Goal: Task Accomplishment & Management: Manage account settings

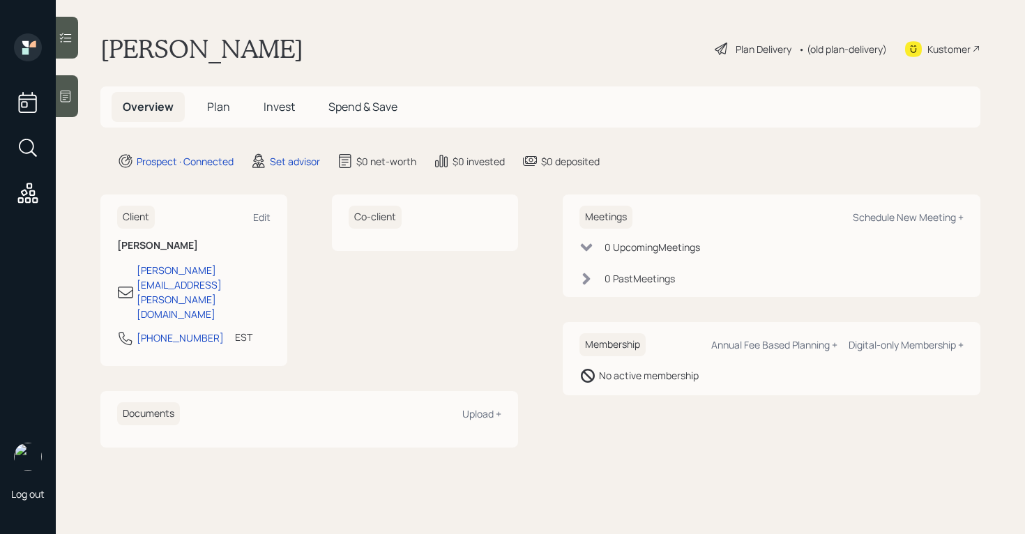
click at [64, 100] on icon at bounding box center [66, 96] width 14 height 14
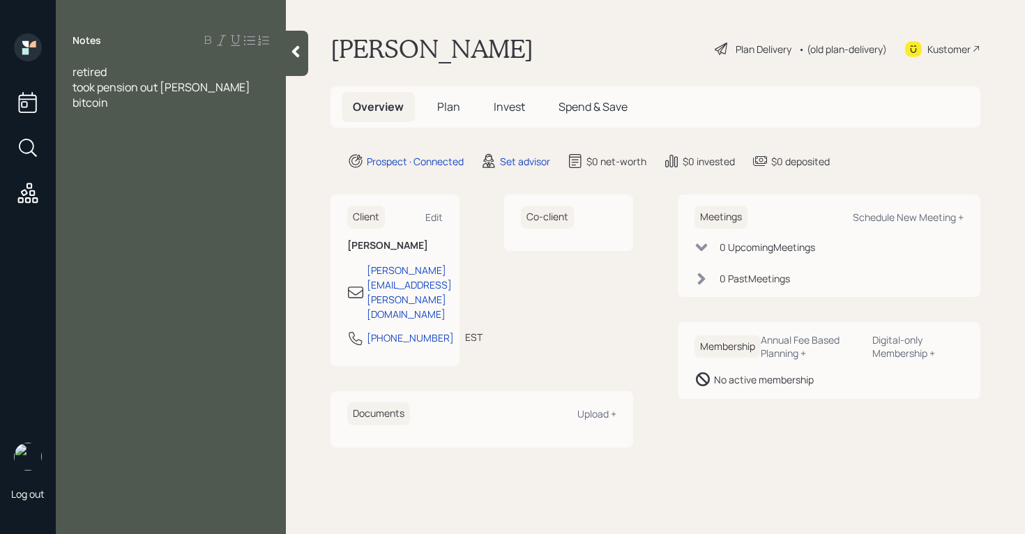
click at [181, 89] on span "took pension out [PERSON_NAME] bitcoin" at bounding box center [163, 94] width 180 height 31
click at [248, 91] on div "took pension out put in bitcoin" at bounding box center [171, 86] width 197 height 15
click at [135, 68] on div "retired" at bounding box center [171, 71] width 197 height 15
click at [252, 93] on div "Notes retired, 63 took pension out put in bitcoin" at bounding box center [171, 275] width 230 height 484
click at [231, 123] on div "income fund 1,000 monthly" at bounding box center [171, 117] width 197 height 15
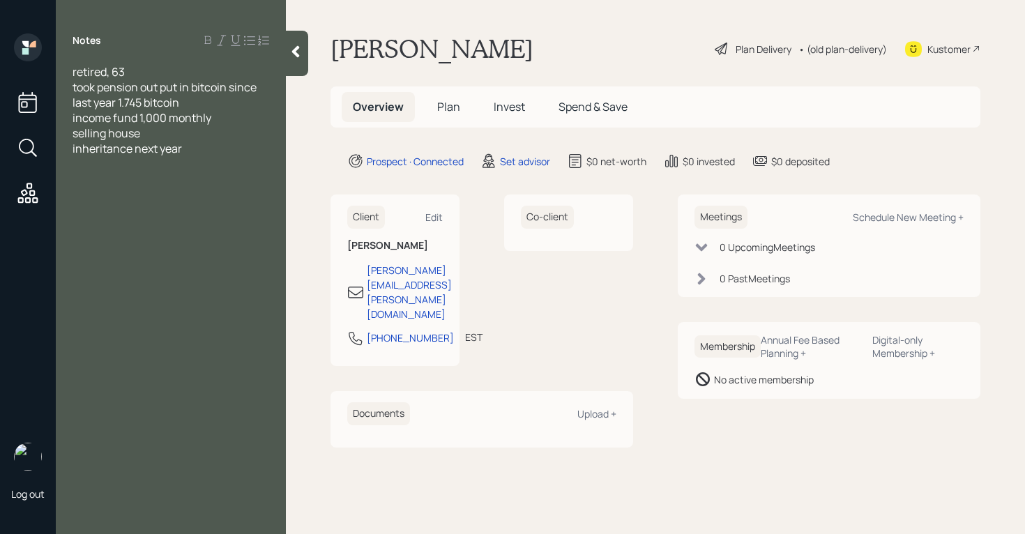
click at [153, 142] on span "inheritance next year" at bounding box center [127, 148] width 109 height 15
click at [152, 137] on div "selling house" at bounding box center [171, 133] width 197 height 15
click at [208, 164] on div "inheritance next year" at bounding box center [171, 163] width 197 height 15
click at [246, 181] on div "inheritance next year from father who passed currently in probe" at bounding box center [171, 171] width 197 height 31
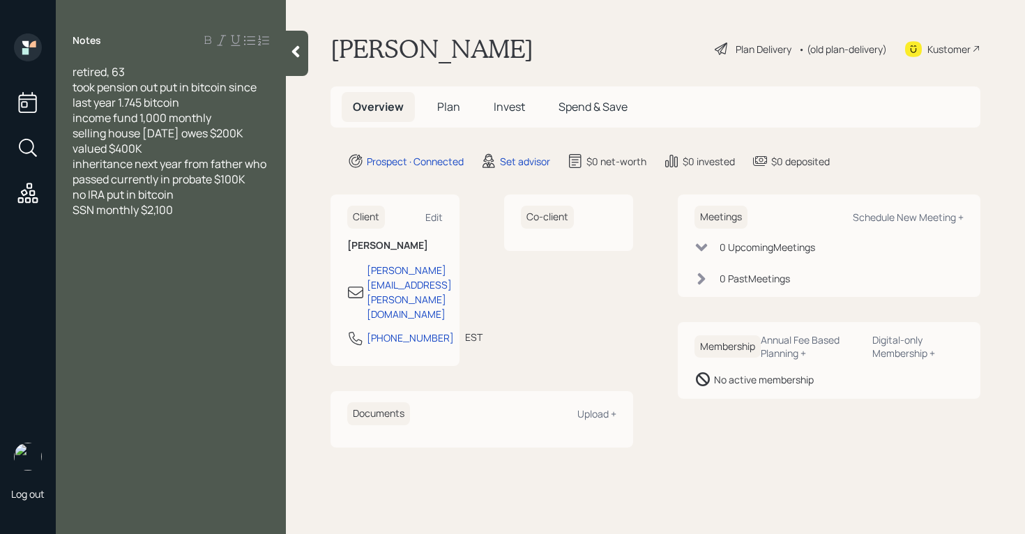
click at [212, 210] on div "SSN monthly $2,100" at bounding box center [171, 209] width 197 height 15
click at [203, 229] on div "checking/savings: $2K" at bounding box center [171, 225] width 197 height 15
click at [245, 116] on div "income fund 1,000 monthly" at bounding box center [171, 117] width 197 height 15
click at [234, 229] on div "checking/savings: $2K" at bounding box center [171, 225] width 197 height 15
click at [86, 268] on div at bounding box center [171, 271] width 197 height 15
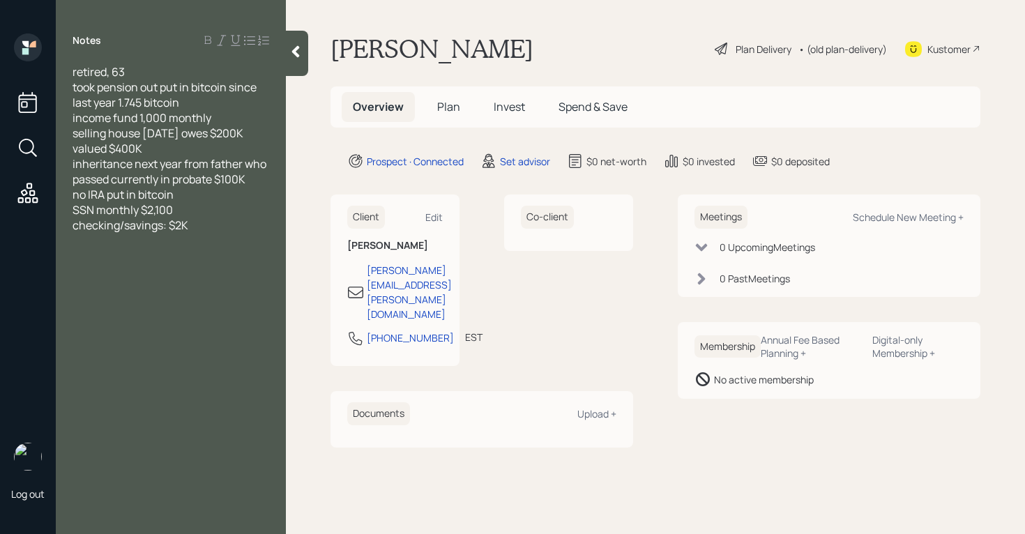
click at [84, 260] on div at bounding box center [171, 255] width 197 height 15
click at [87, 269] on div at bounding box center [171, 271] width 197 height 15
click at [270, 287] on div "retired, 63 took pension out put in bitcoin since last year 1.745 bitcoin incom…" at bounding box center [171, 186] width 230 height 245
click at [265, 286] on div "no car payments/ doesn't own a car" at bounding box center [171, 286] width 197 height 15
click at [73, 74] on div "retired, 63 took pension out put in bitcoin since last year 1.745 bitcoin incom…" at bounding box center [171, 209] width 230 height 291
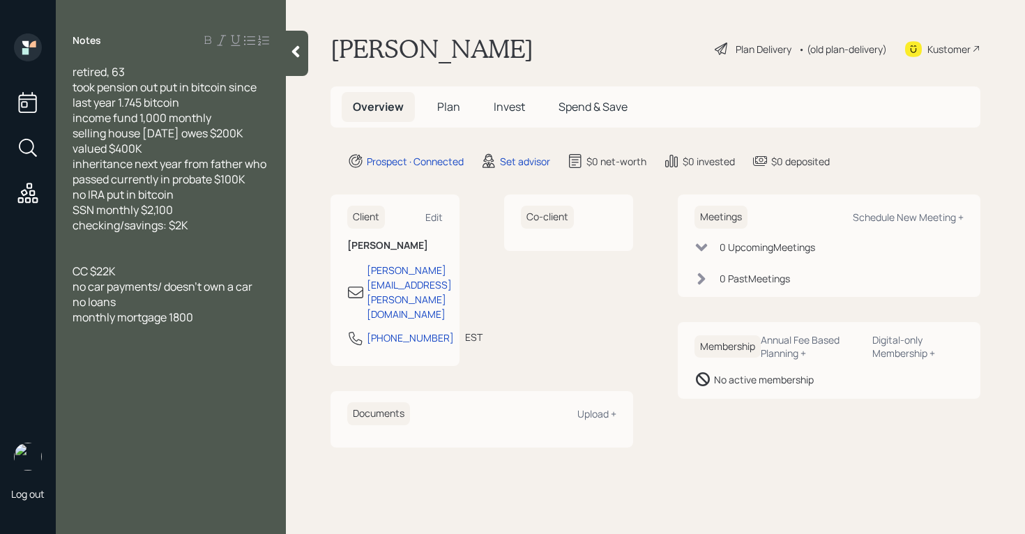
click at [156, 73] on div "retired, 63" at bounding box center [171, 71] width 197 height 15
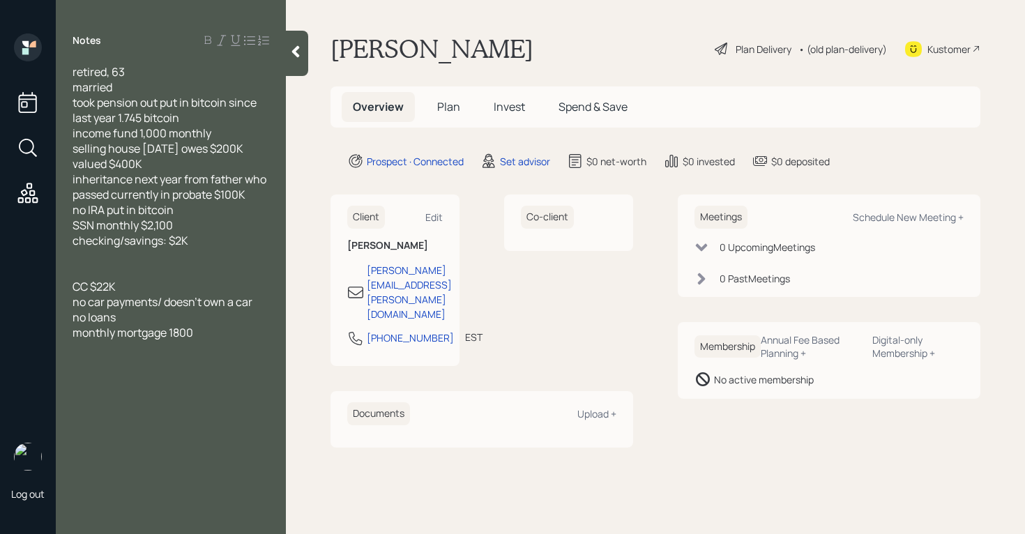
click at [226, 337] on div "monthly mortgage 1800" at bounding box center [171, 332] width 197 height 15
click at [128, 84] on div "married" at bounding box center [171, 86] width 197 height 15
click at [116, 88] on span "married working" at bounding box center [114, 86] width 82 height 15
click at [209, 82] on div "married wife working" at bounding box center [171, 86] width 197 height 15
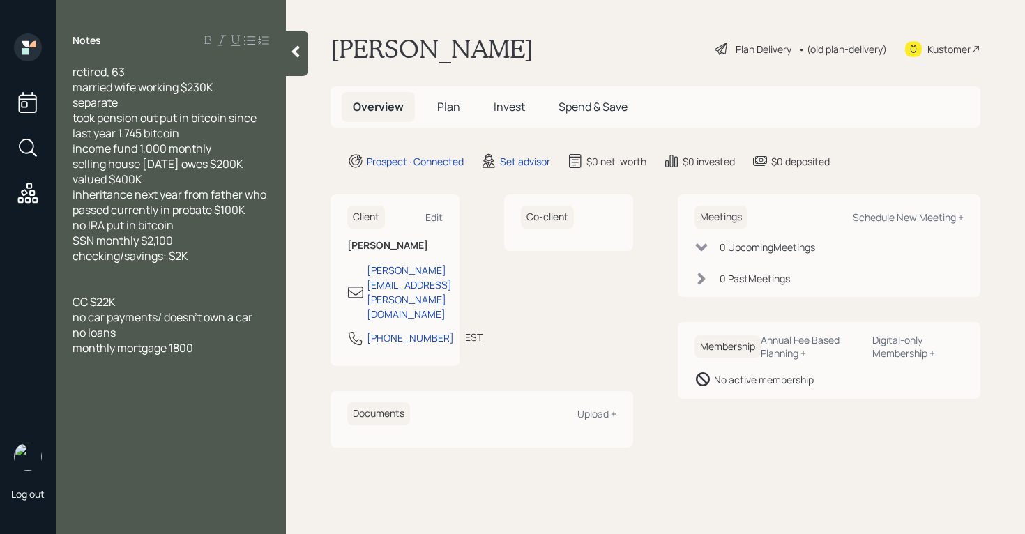
click at [142, 105] on div "separate" at bounding box center [171, 102] width 197 height 15
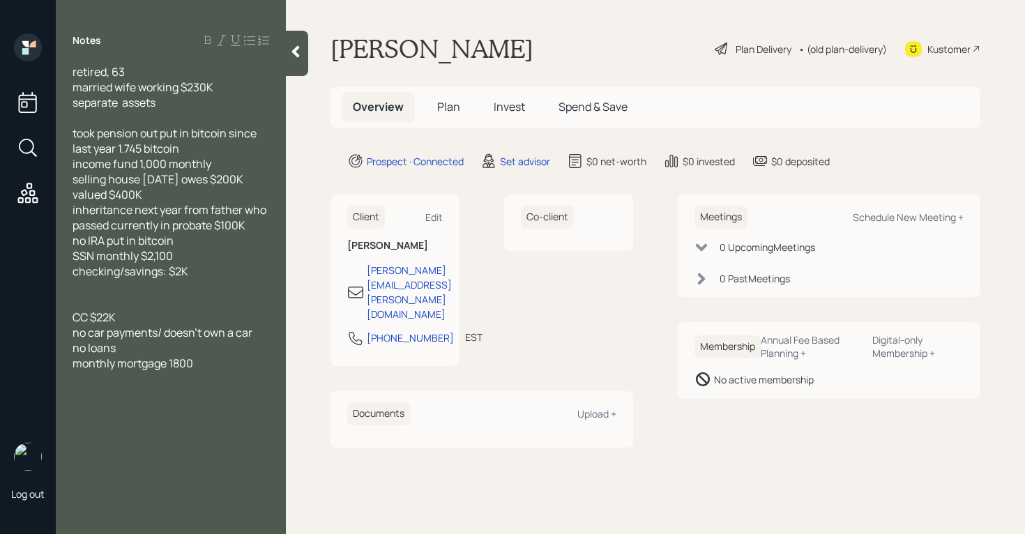
click at [160, 459] on div "Notes retired, 63 married wife working $230K separate assets took pension out p…" at bounding box center [171, 275] width 230 height 484
click at [93, 400] on div at bounding box center [171, 393] width 197 height 15
click at [134, 410] on span "-sees trave las luxury" at bounding box center [127, 409] width 108 height 15
click at [209, 406] on div "-sees travel as luxury" at bounding box center [171, 409] width 197 height 15
click at [205, 410] on div "-sees travel as luxury" at bounding box center [171, 409] width 197 height 15
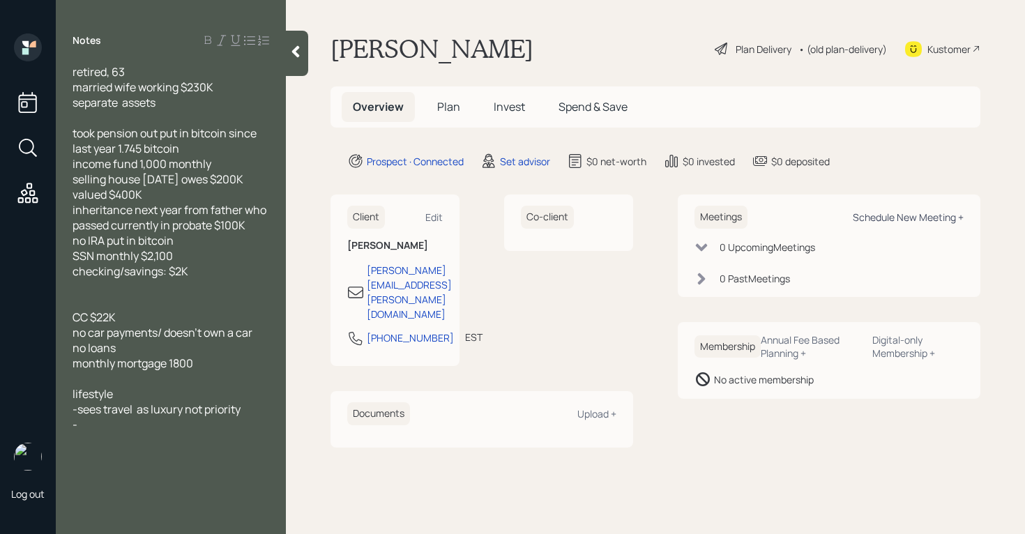
click at [957, 215] on div "Schedule New Meeting +" at bounding box center [908, 217] width 111 height 13
select select "round-[PERSON_NAME]"
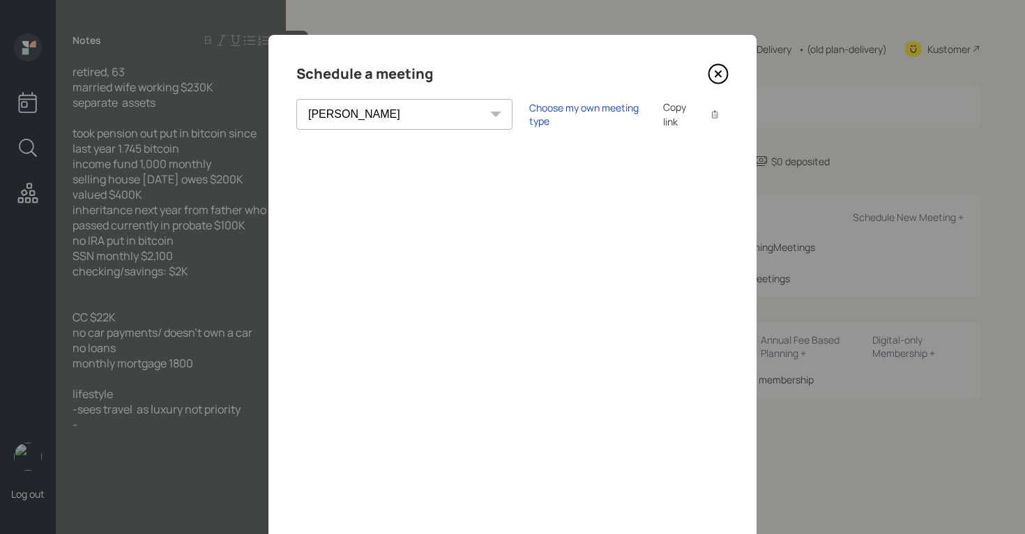
click at [715, 72] on icon at bounding box center [718, 74] width 6 height 6
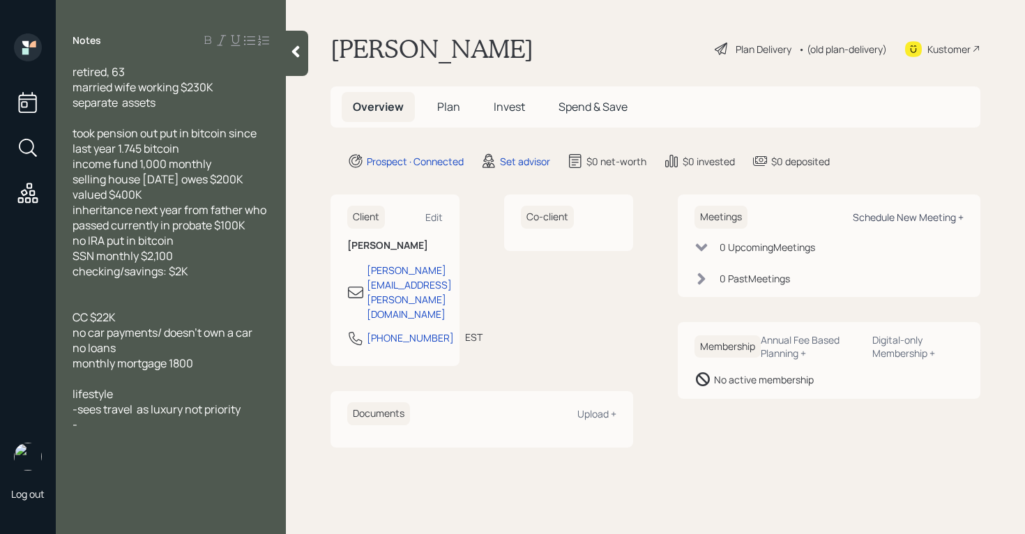
click at [955, 220] on div "Schedule New Meeting +" at bounding box center [908, 217] width 111 height 13
select select "round-[PERSON_NAME]"
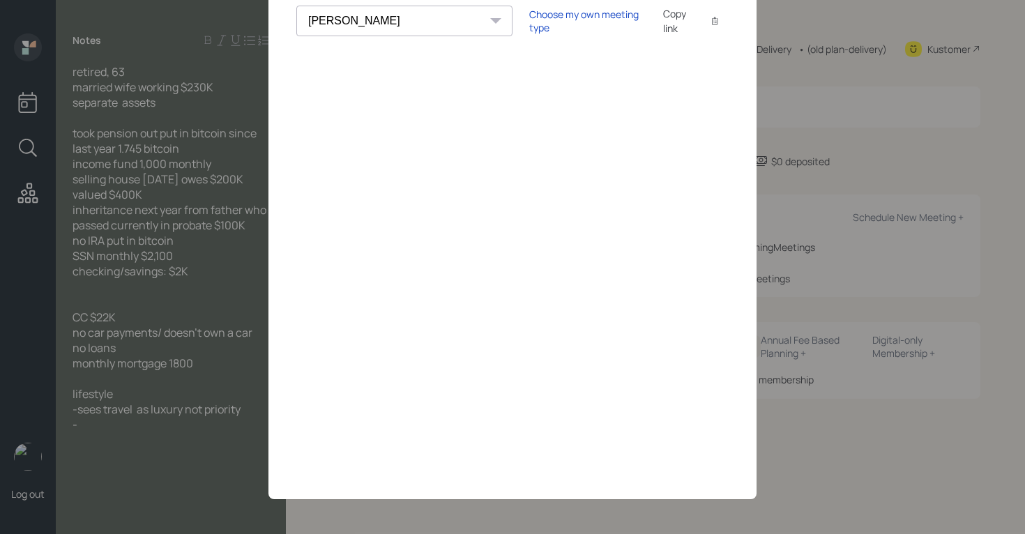
scroll to position [38, 0]
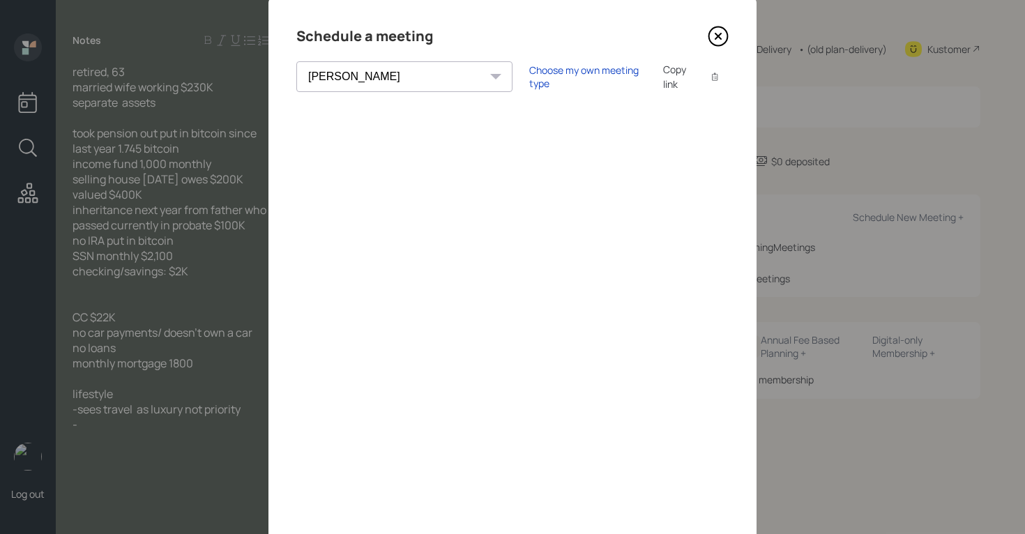
click at [727, 347] on div "Schedule a meeting [PERSON_NAME] [PERSON_NAME] [PERSON_NAME] [PERSON_NAME] [PER…" at bounding box center [512, 276] width 488 height 558
drag, startPoint x: 718, startPoint y: 35, endPoint x: 585, endPoint y: 85, distance: 142.3
click at [719, 35] on icon at bounding box center [718, 36] width 21 height 21
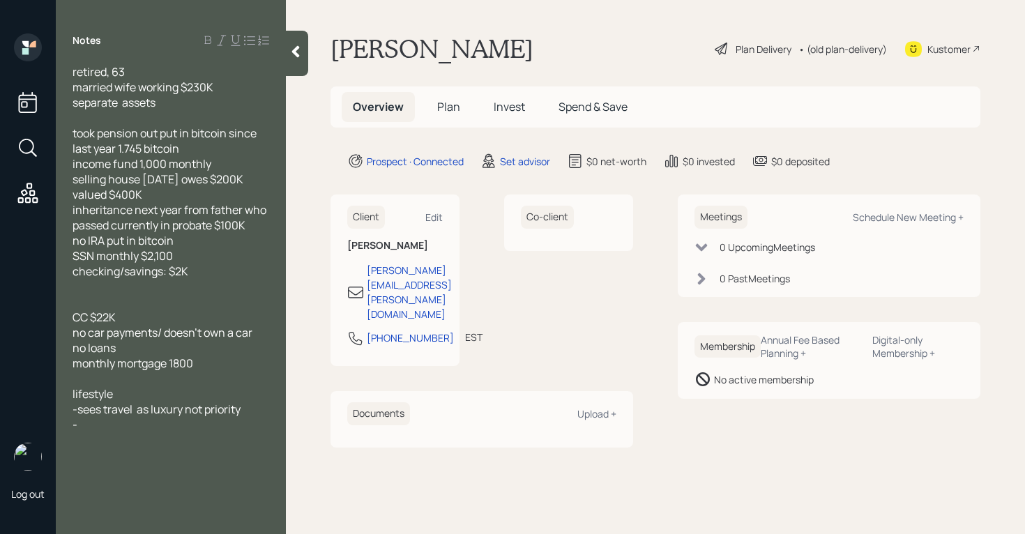
click at [233, 365] on div "monthly mortgage 1800" at bounding box center [171, 363] width 197 height 15
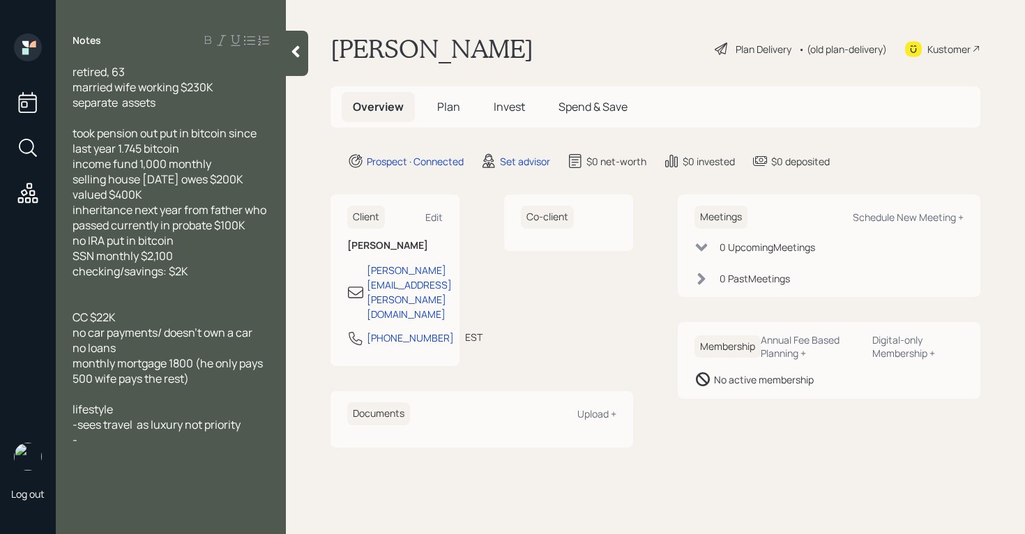
click at [126, 442] on div "-" at bounding box center [171, 439] width 197 height 15
click at [213, 151] on div "took pension out put in bitcoin since last year 1.745 bitcoin" at bounding box center [171, 141] width 197 height 31
click at [105, 243] on span "no IRA put in bitcoin" at bounding box center [123, 240] width 101 height 15
click at [128, 243] on span "no IRA put in bitcoin" at bounding box center [123, 240] width 101 height 15
click at [154, 312] on div "CC $22K" at bounding box center [171, 317] width 197 height 15
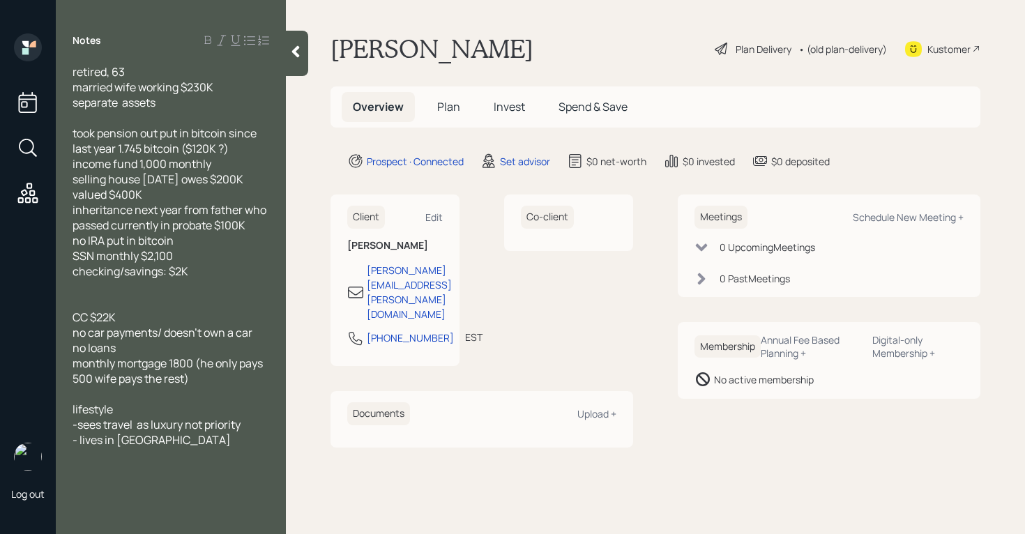
drag, startPoint x: 126, startPoint y: 243, endPoint x: 154, endPoint y: 249, distance: 28.6
click at [126, 243] on span "no IRA put in bitcoin" at bounding box center [123, 240] width 101 height 15
click at [145, 310] on div "CC $22K" at bounding box center [171, 317] width 197 height 15
click at [74, 319] on span "CC $22K combination of 2 cards" at bounding box center [154, 317] width 162 height 15
click at [73, 335] on span "no car payments/ doesn't own a car" at bounding box center [163, 332] width 180 height 15
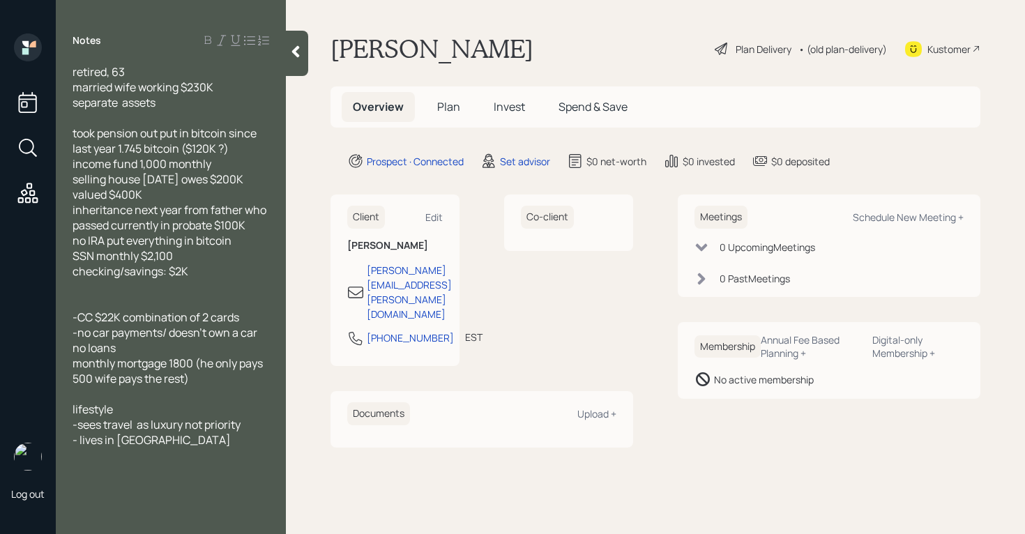
click at [75, 351] on span "no loans" at bounding box center [94, 347] width 43 height 15
click at [71, 362] on div "retired, 63 married wife working $230K separate assets took pension out put in …" at bounding box center [171, 255] width 230 height 383
click at [73, 363] on span "monthly mortgage 1800 (he only pays 500 wife pays the rest)" at bounding box center [169, 371] width 192 height 31
click at [72, 72] on div "retired, 63 married wife working $230K separate assets took pension out put in …" at bounding box center [171, 255] width 230 height 383
click at [73, 76] on span "retired, 63" at bounding box center [99, 71] width 52 height 15
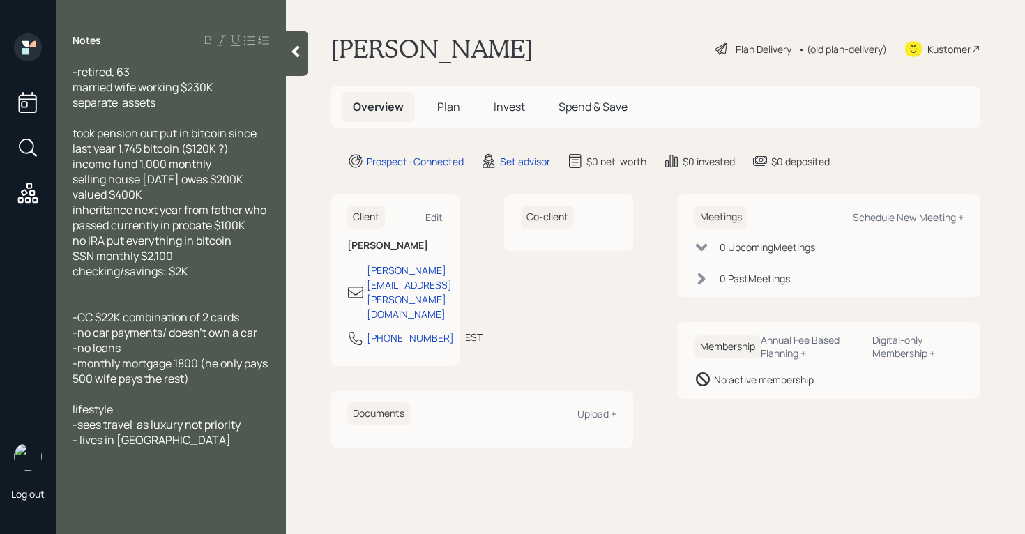
click at [74, 88] on span "married wife working $230K" at bounding box center [143, 86] width 141 height 15
click at [184, 90] on span "-married wife working $230K" at bounding box center [146, 86] width 146 height 15
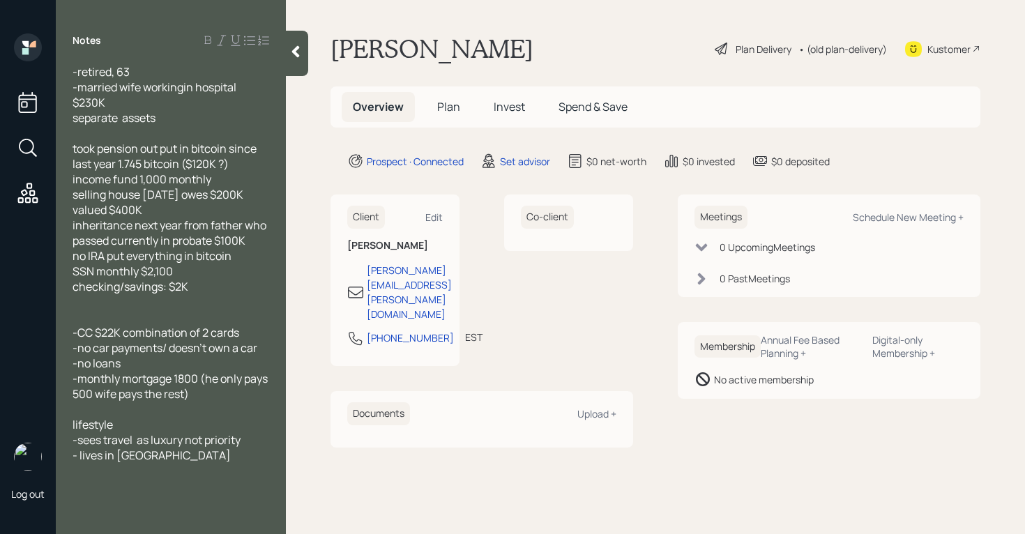
click at [181, 91] on span "-married wife workingin hospital $230K" at bounding box center [156, 94] width 166 height 31
click at [74, 119] on span "separate assets" at bounding box center [114, 117] width 83 height 15
click at [186, 117] on div "-separate assets" at bounding box center [171, 117] width 197 height 15
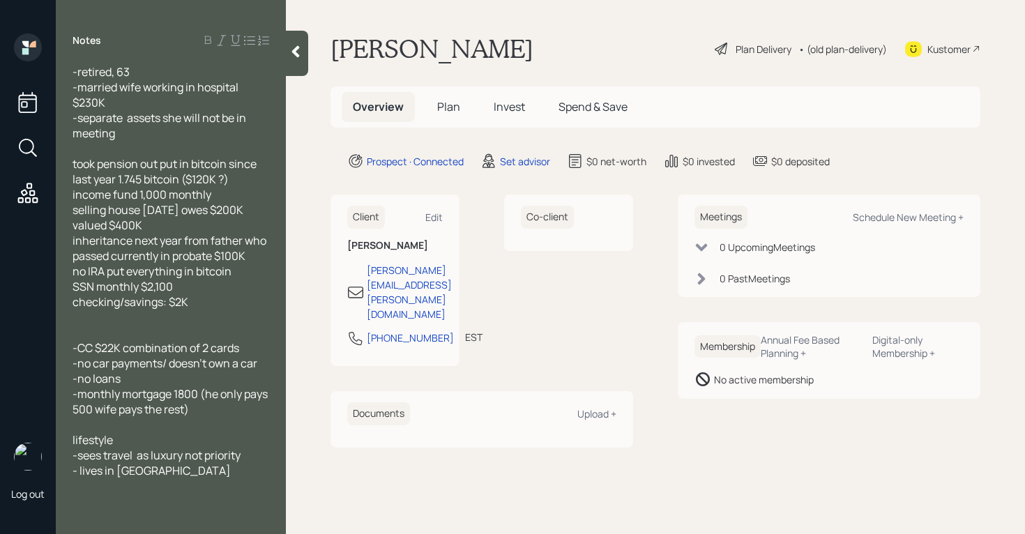
click at [72, 164] on div "-retired, 63 -married wife working in hospital $230K -separate assets she will …" at bounding box center [171, 271] width 230 height 414
click at [73, 165] on span "took pension out put in bitcoin since last year 1.745 bitcoin ($120K ?)" at bounding box center [166, 171] width 186 height 31
click at [71, 194] on div "-retired, 63 -married wife working in hospital $230K -separate assets she will …" at bounding box center [171, 271] width 230 height 414
click at [70, 196] on div "-retired, 63 -married wife working in hospital $230K -separate assets she will …" at bounding box center [171, 271] width 230 height 414
click at [73, 197] on span "income fund 1,000 monthly" at bounding box center [142, 194] width 139 height 15
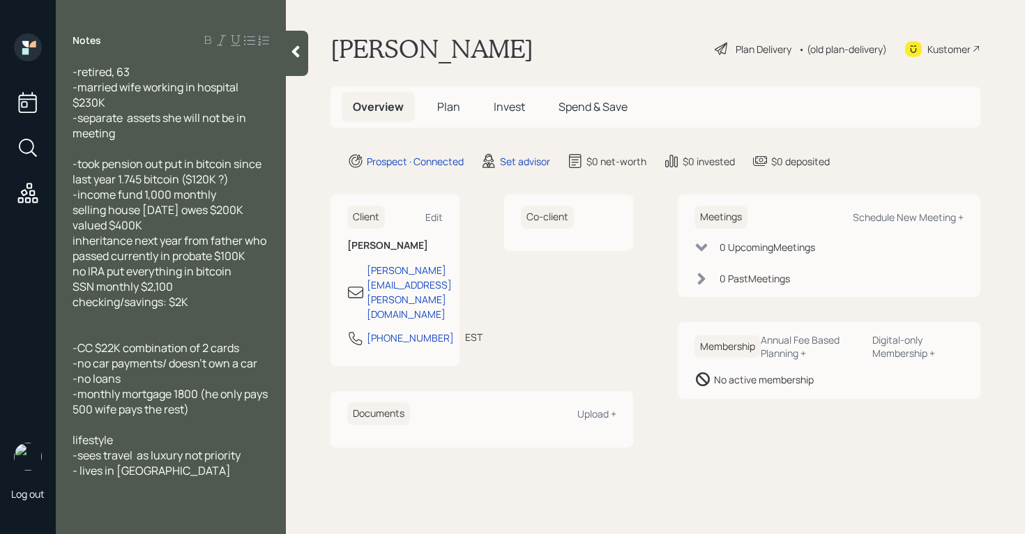
click at [76, 208] on span "selling house [DATE] owes $200K valued $400K" at bounding box center [159, 217] width 173 height 31
click at [73, 243] on span "inheritance next year from father who passed currently in probate $100K" at bounding box center [171, 248] width 196 height 31
click at [134, 255] on span "-inheritance next year from father who passed currently in probate $100K" at bounding box center [171, 248] width 197 height 31
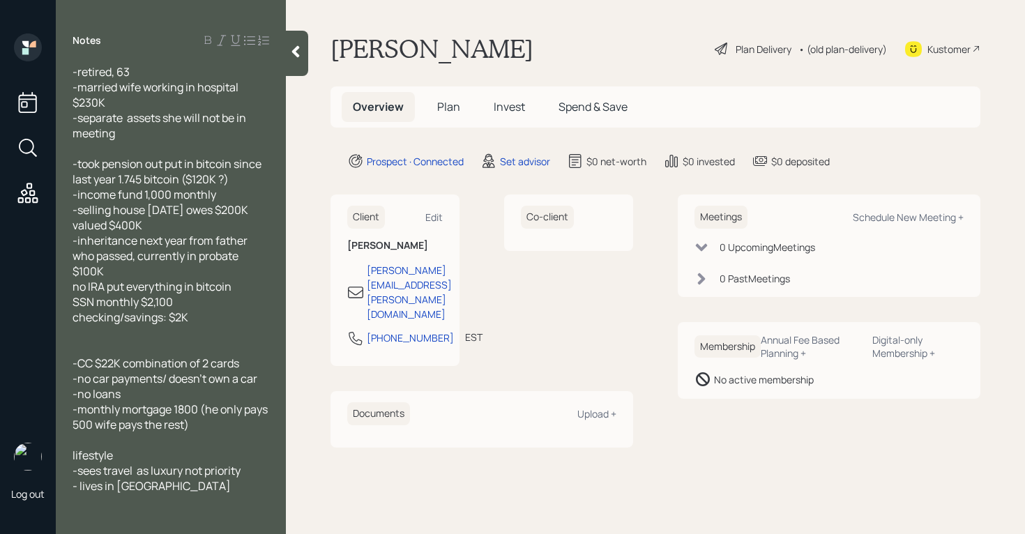
click at [75, 289] on span "no IRA put everything in bitcoin" at bounding box center [152, 286] width 159 height 15
click at [207, 496] on div "Notes -retired, 63 -married wife working in hospital $230K -separate assets she…" at bounding box center [171, 275] width 230 height 484
click at [201, 519] on div "Notes -retired, 63 -married wife working in hospital $230K -separate assets she…" at bounding box center [171, 267] width 230 height 534
click at [206, 490] on div "- lives in [GEOGRAPHIC_DATA]" at bounding box center [171, 485] width 197 height 15
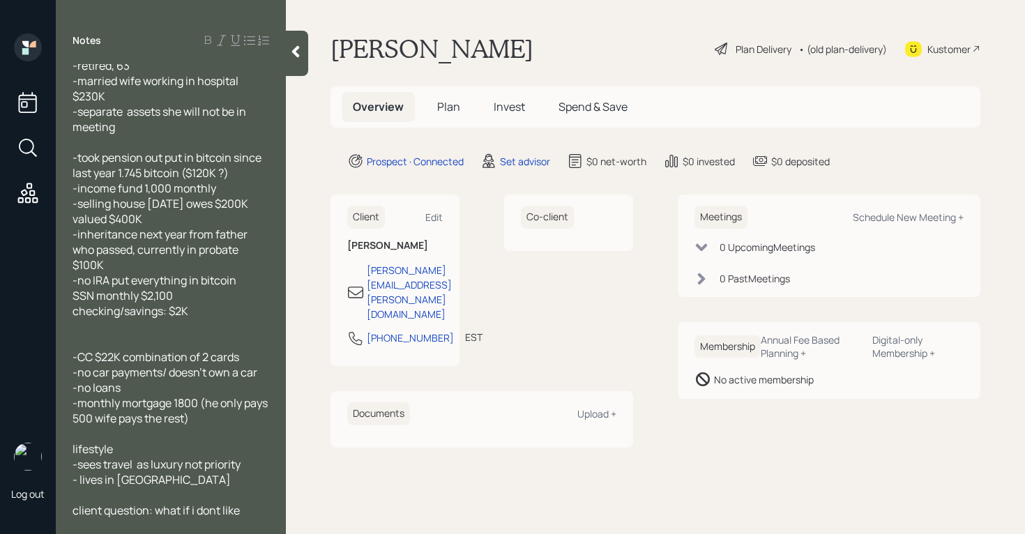
scroll to position [22, 0]
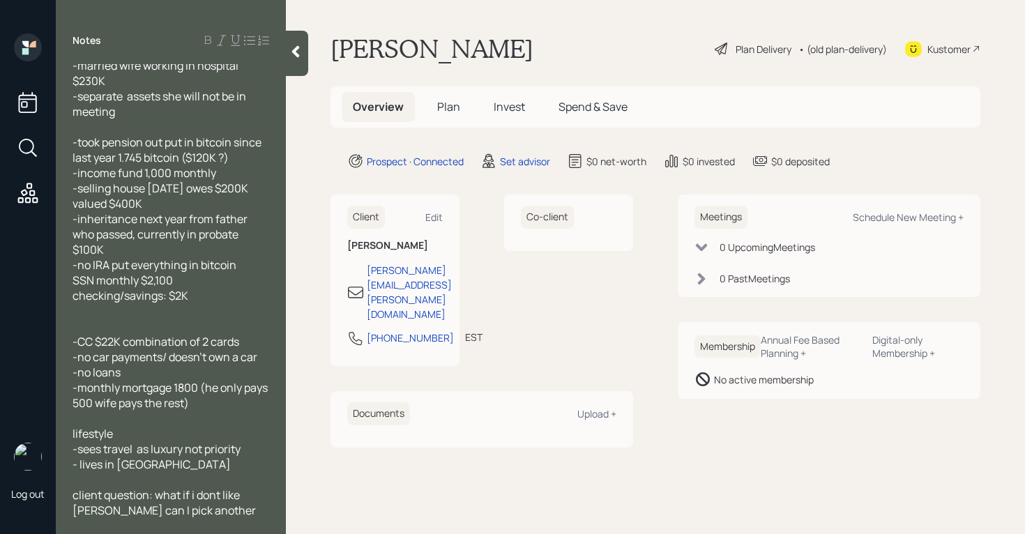
click at [254, 510] on div "client question: what if i dont like [PERSON_NAME] can I pick another advisor?" at bounding box center [171, 510] width 197 height 46
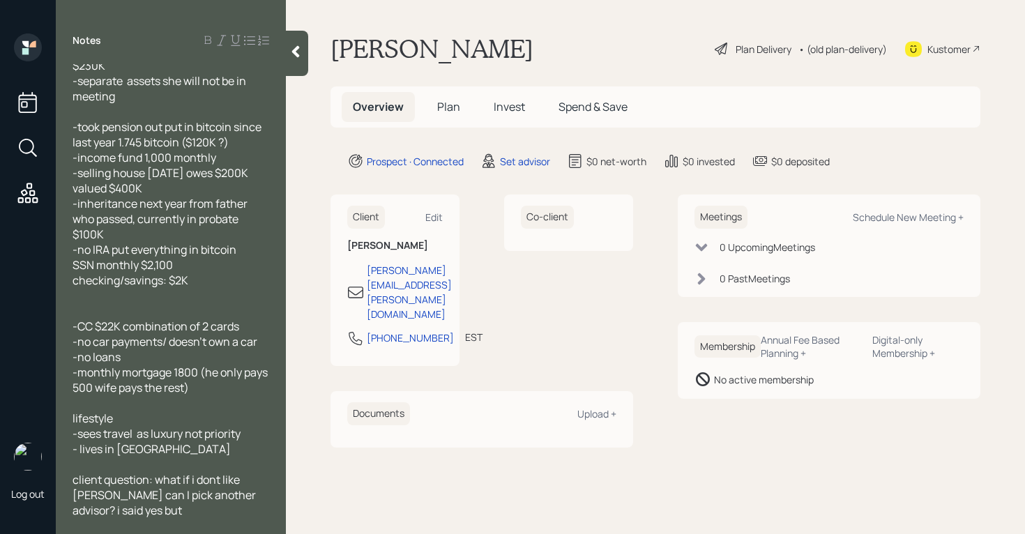
scroll to position [52, 0]
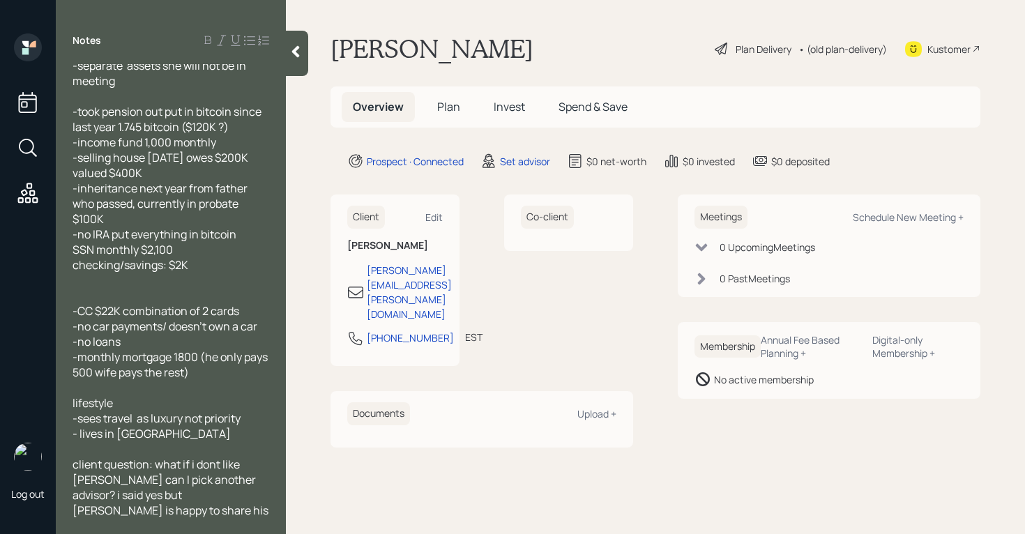
click at [239, 512] on div "client question: what if i dont like [PERSON_NAME] can I pick another advisor? …" at bounding box center [171, 495] width 197 height 77
